Goal: Transaction & Acquisition: Purchase product/service

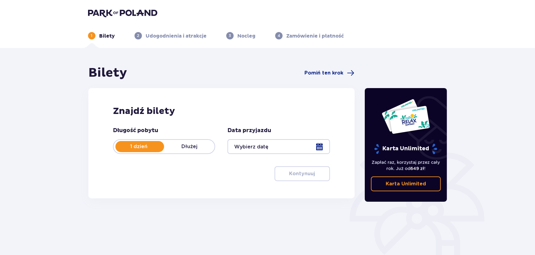
click at [319, 145] on div at bounding box center [279, 146] width 102 height 15
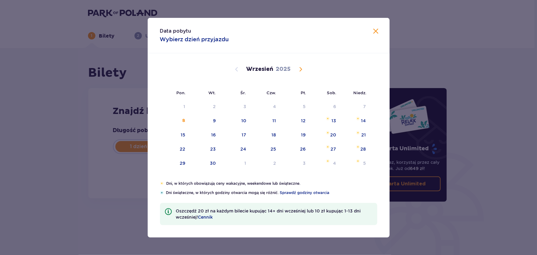
click at [301, 69] on span "Calendar" at bounding box center [300, 69] width 7 height 7
click at [305, 107] on div "3" at bounding box center [305, 106] width 3 height 6
type input "[DATE]"
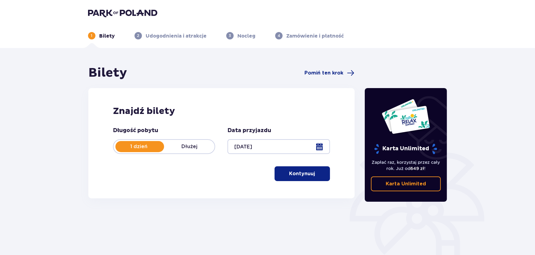
click at [302, 175] on p "Kontynuuj" at bounding box center [302, 173] width 26 height 7
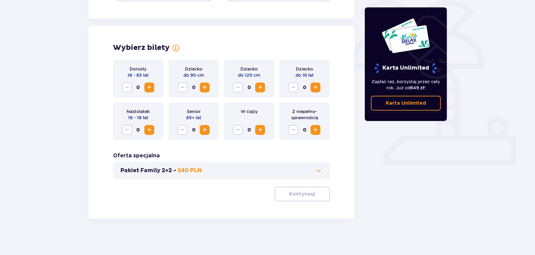
scroll to position [153, 0]
click at [152, 85] on span "Increase" at bounding box center [149, 86] width 7 height 7
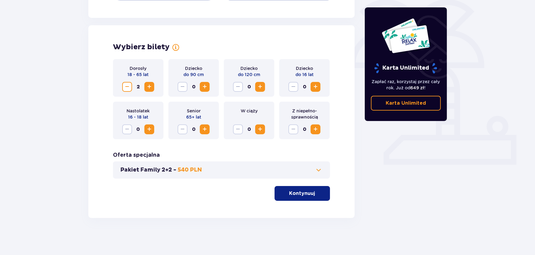
click at [300, 196] on p "Kontynuuj" at bounding box center [302, 193] width 26 height 7
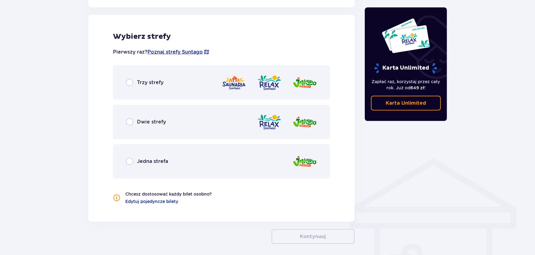
click at [149, 89] on div "Trzy strefy" at bounding box center [221, 82] width 217 height 34
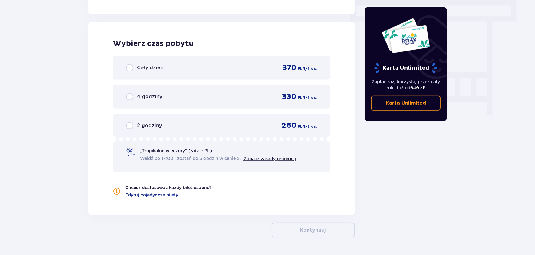
scroll to position [556, 0]
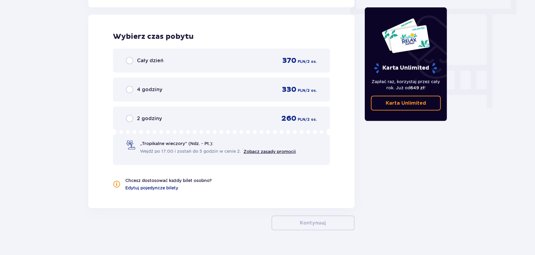
click at [150, 59] on p "Cały dzień" at bounding box center [150, 60] width 26 height 7
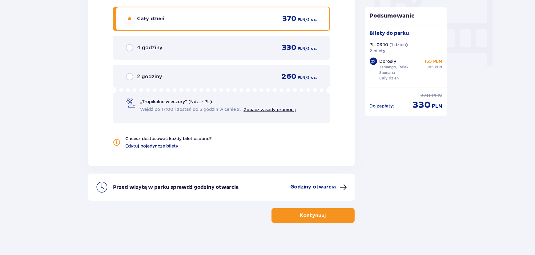
scroll to position [602, 0]
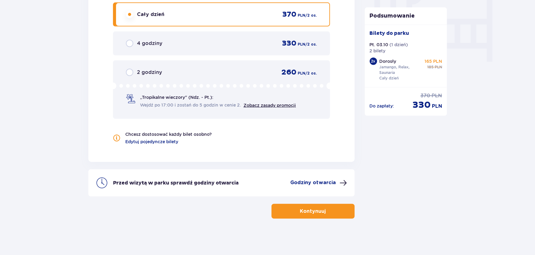
click at [313, 211] on p "Kontynuuj" at bounding box center [313, 211] width 26 height 7
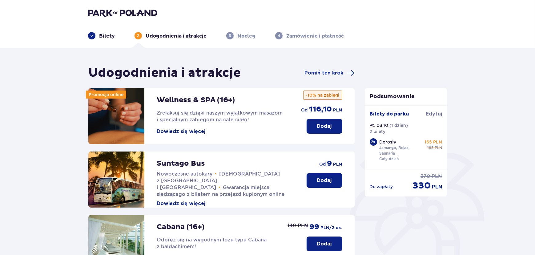
click at [104, 35] on p "Bilety" at bounding box center [107, 36] width 16 height 7
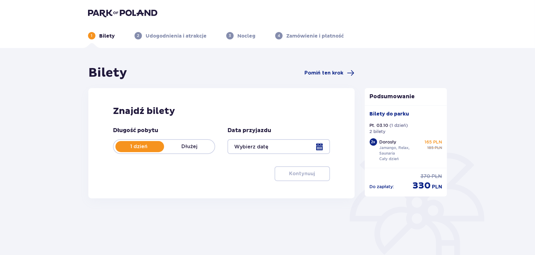
type input "[DATE]"
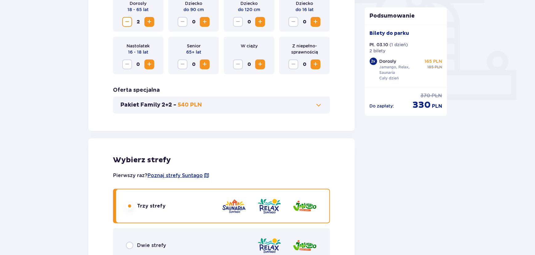
scroll to position [28, 0]
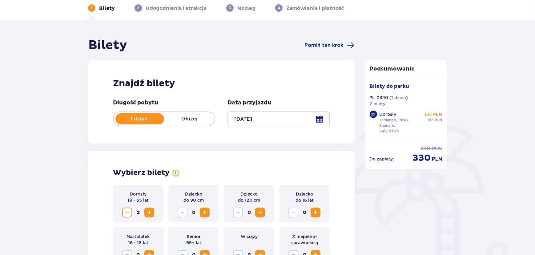
drag, startPoint x: 2, startPoint y: 141, endPoint x: 10, endPoint y: 138, distance: 9.1
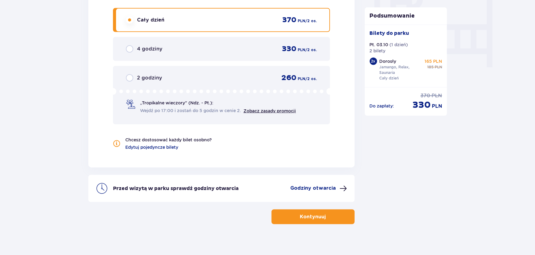
scroll to position [602, 0]
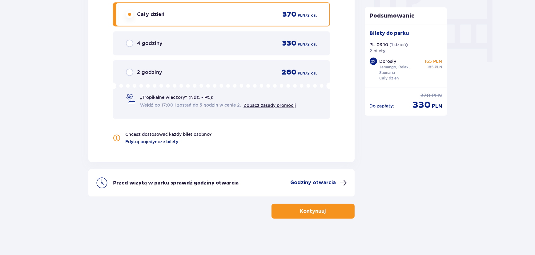
click at [311, 213] on p "Kontynuuj" at bounding box center [313, 211] width 26 height 7
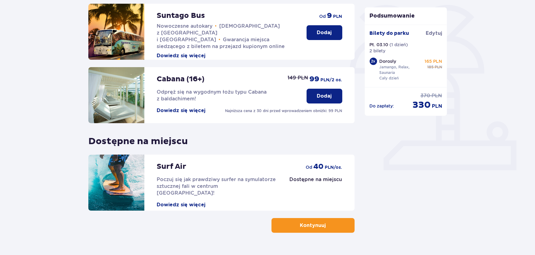
scroll to position [163, 0]
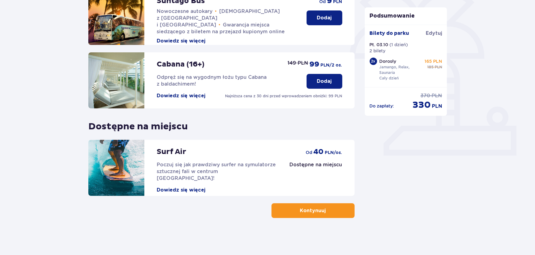
click at [300, 210] on p "Kontynuuj" at bounding box center [313, 210] width 26 height 7
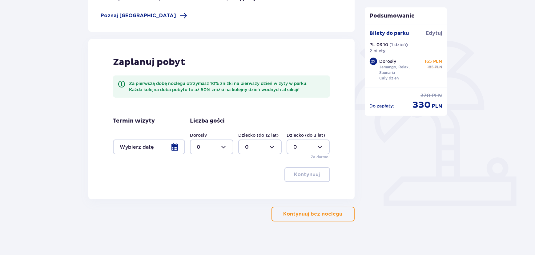
click at [305, 218] on button "Kontynuuj bez noclegu" at bounding box center [313, 214] width 83 height 15
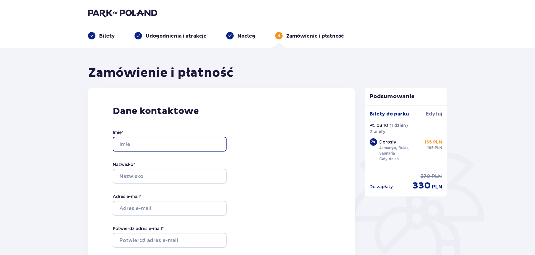
click at [182, 144] on input "Imię *" at bounding box center [170, 144] width 114 height 15
type input "[PERSON_NAME]"
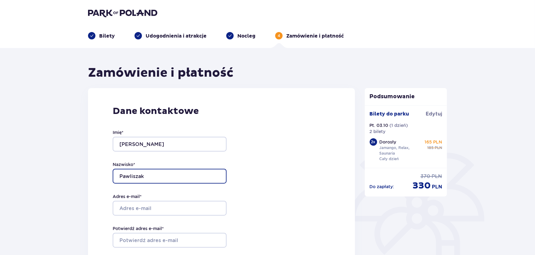
type input "Pawliszak"
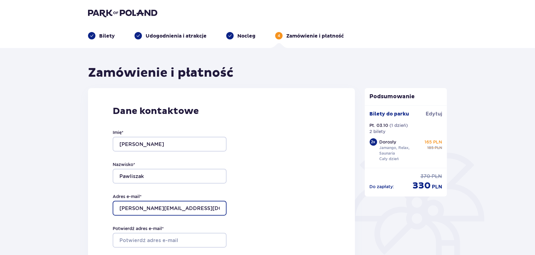
drag, startPoint x: 184, startPoint y: 207, endPoint x: 109, endPoint y: 212, distance: 75.3
click at [109, 212] on div "Dane kontaktowe Imię * [PERSON_NAME] * Pawliszak Adres e-mail * [EMAIL_ADDRESS]…" at bounding box center [221, 217] width 267 height 259
type input "[PERSON_NAME][EMAIL_ADDRESS][DOMAIN_NAME]"
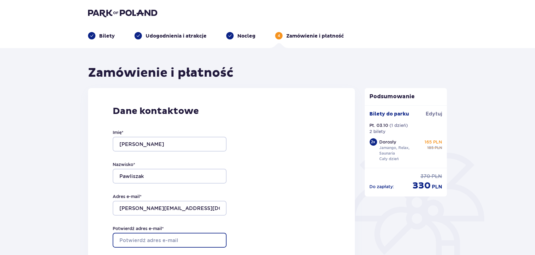
click at [151, 240] on input "Potwierdź adres e-mail *" at bounding box center [170, 240] width 114 height 15
paste input "[PERSON_NAME][EMAIL_ADDRESS][DOMAIN_NAME]"
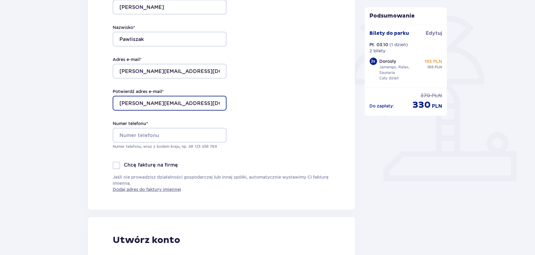
scroll to position [140, 0]
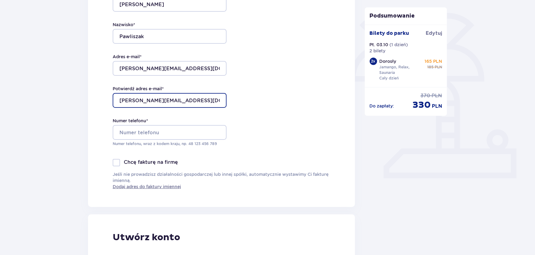
type input "[PERSON_NAME][EMAIL_ADDRESS][DOMAIN_NAME]"
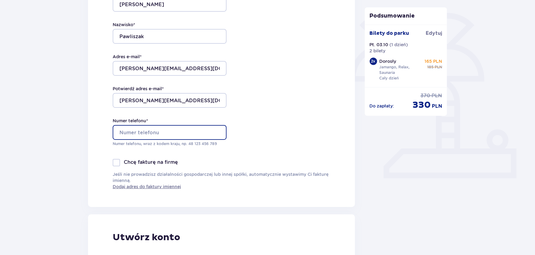
click at [141, 133] on input "Numer telefonu *" at bounding box center [170, 132] width 114 height 15
type input "48 787 647 544"
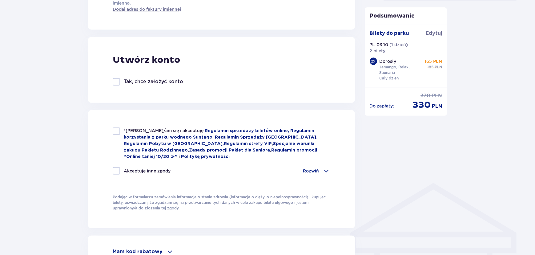
scroll to position [336, 0]
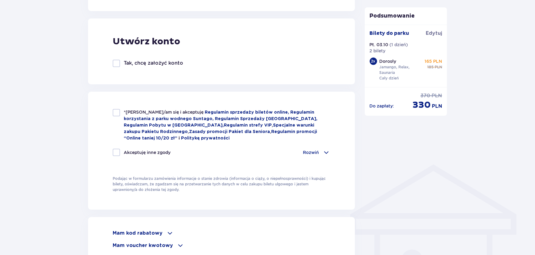
click at [114, 62] on div at bounding box center [116, 63] width 7 height 7
checkbox input "true"
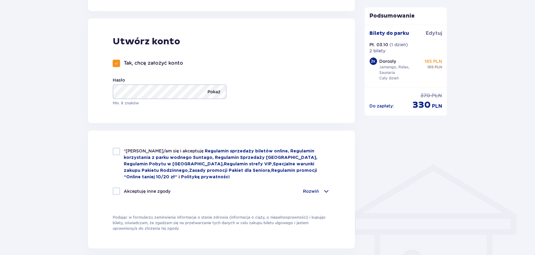
click at [209, 92] on p "Pokaż" at bounding box center [214, 91] width 13 height 15
click at [73, 105] on div "Zamówienie i płatność Dane kontaktowe Imię * [PERSON_NAME] * Pawliszak Adres e-…" at bounding box center [267, 116] width 535 height 808
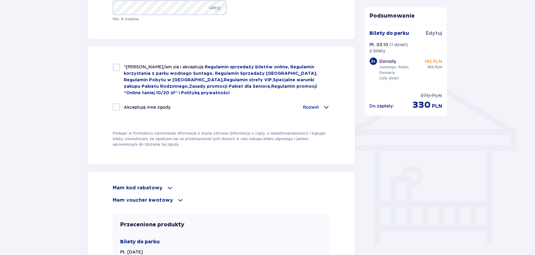
click at [116, 67] on div at bounding box center [116, 67] width 7 height 7
checkbox input "true"
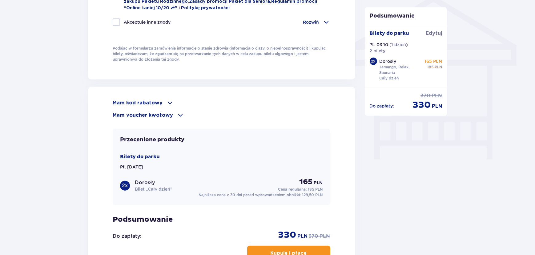
scroll to position [504, 0]
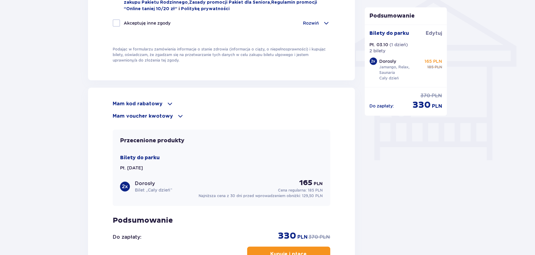
click at [165, 114] on p "Mam voucher kwotowy" at bounding box center [143, 116] width 60 height 7
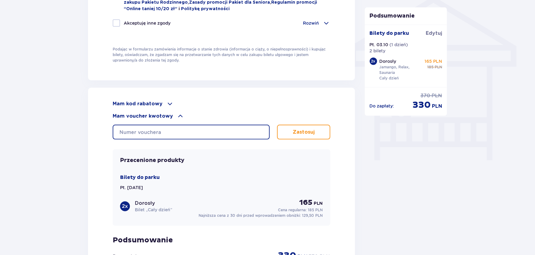
click at [143, 132] on input "text" at bounding box center [191, 132] width 157 height 15
type input "0620001061291216"
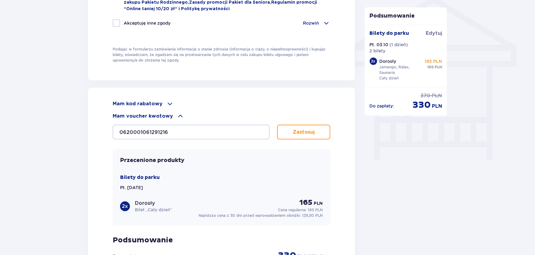
click at [318, 127] on button "Zastosuj" at bounding box center [303, 132] width 53 height 15
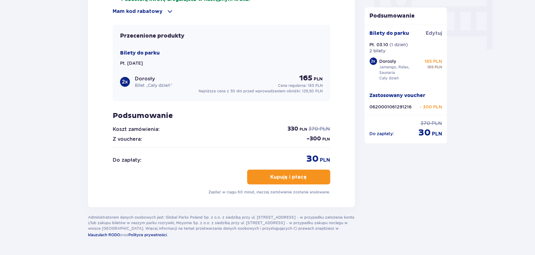
scroll to position [616, 0]
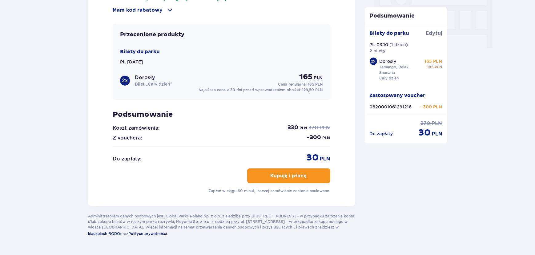
click at [291, 173] on p "Kupuję i płacę" at bounding box center [289, 175] width 36 height 7
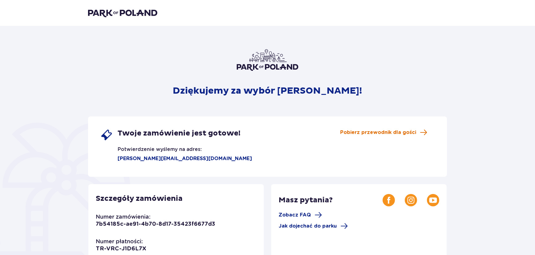
click at [367, 133] on span "Pobierz przewodnik dla gości" at bounding box center [378, 132] width 76 height 7
